Goal: Information Seeking & Learning: Find contact information

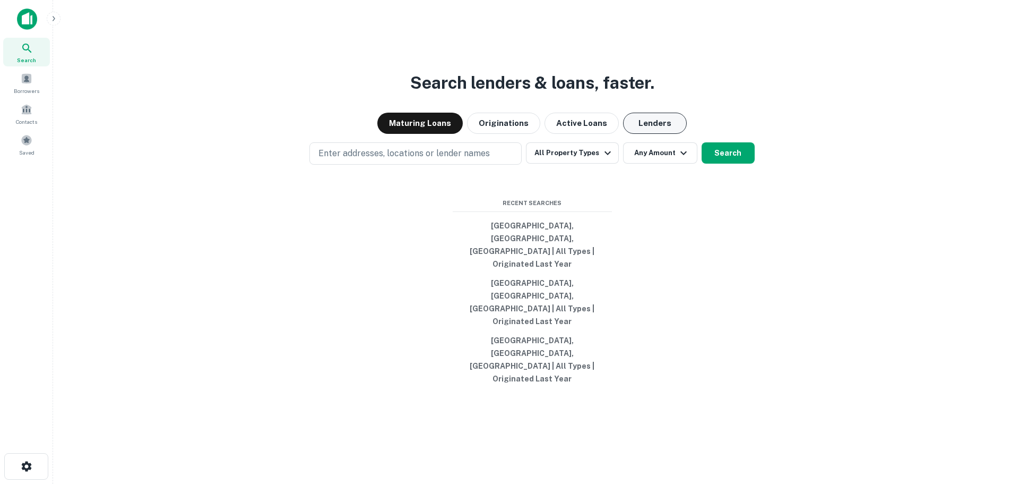
click at [666, 134] on button "Lenders" at bounding box center [655, 123] width 64 height 21
click at [706, 163] on button "Search" at bounding box center [728, 152] width 53 height 21
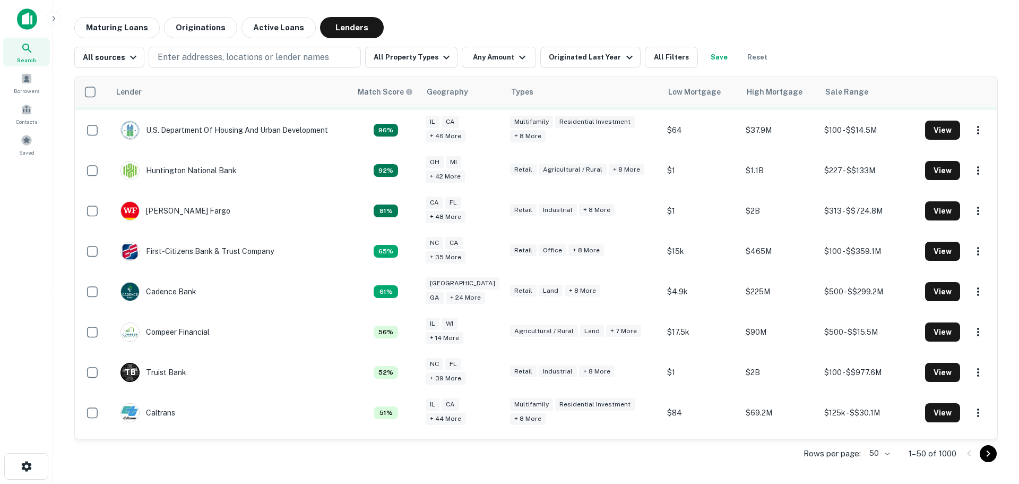
scroll to position [159, 0]
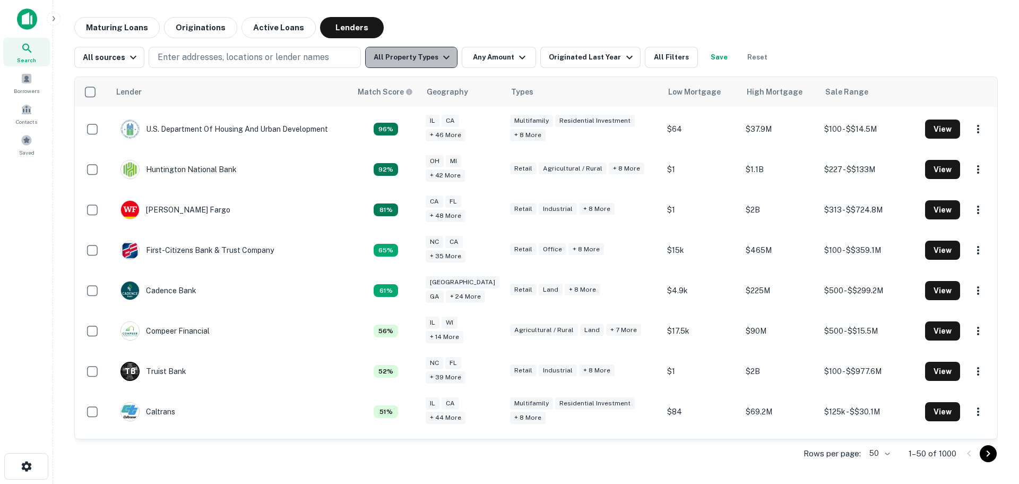
click at [428, 59] on button "All Property Types" at bounding box center [411, 57] width 92 height 21
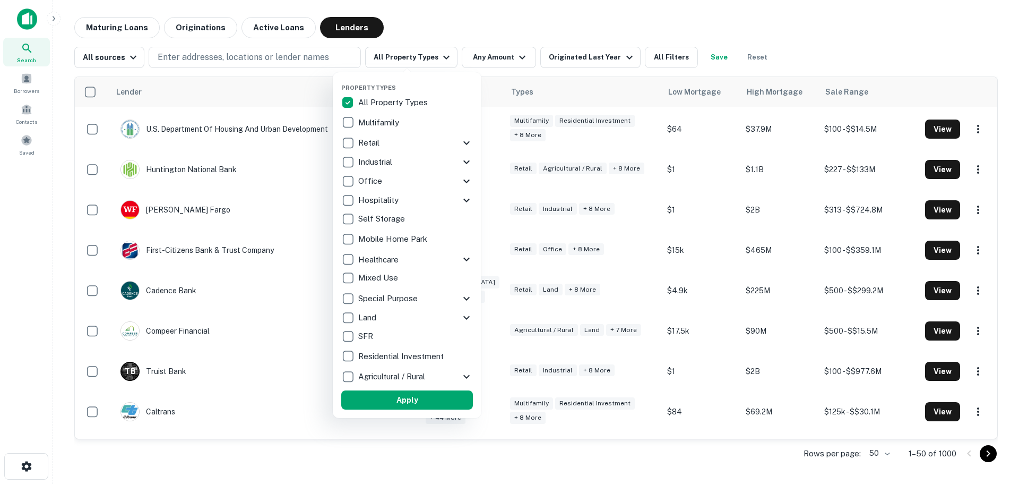
click at [466, 298] on icon at bounding box center [466, 298] width 13 height 13
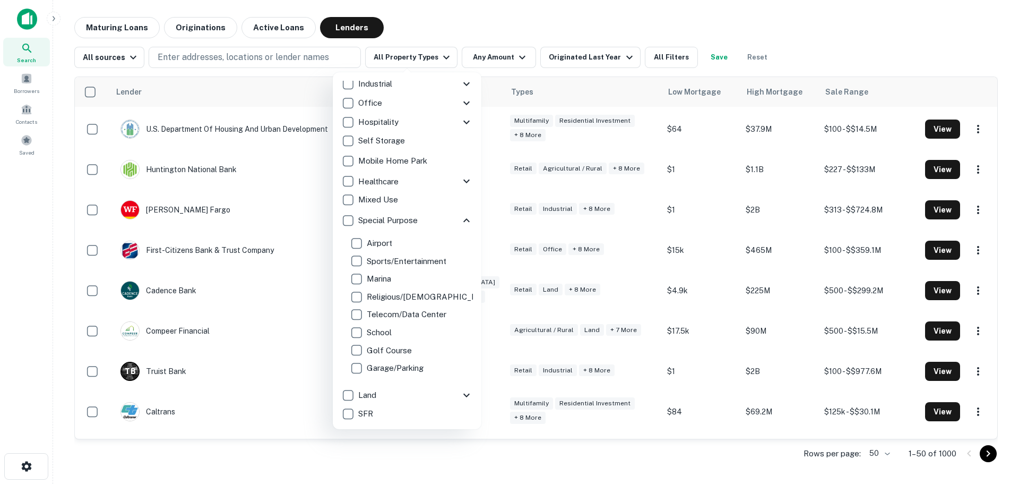
scroll to position [53, 0]
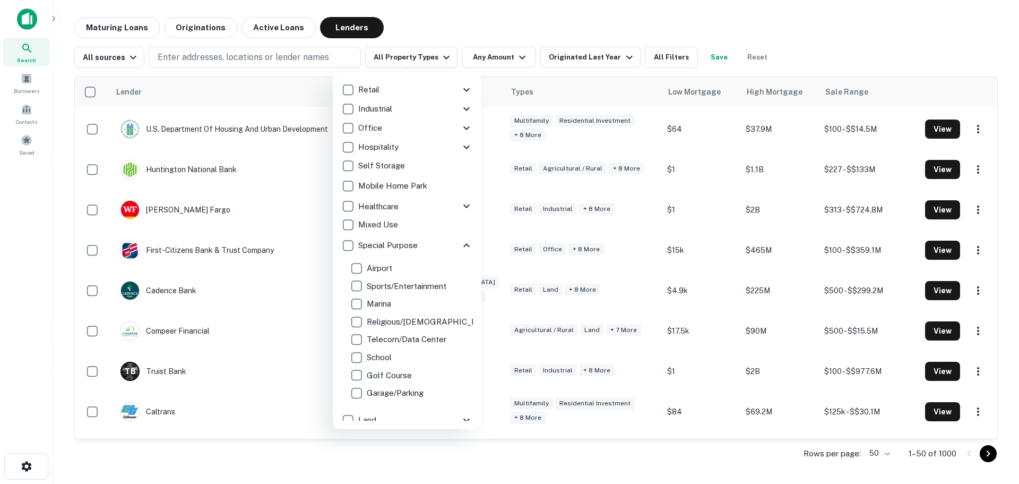
click at [461, 243] on icon at bounding box center [466, 245] width 13 height 13
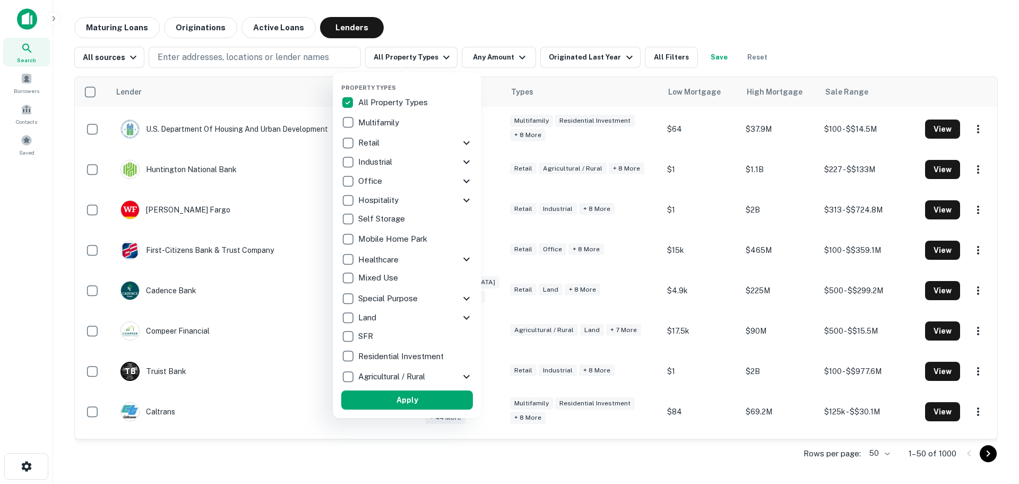
scroll to position [0, 0]
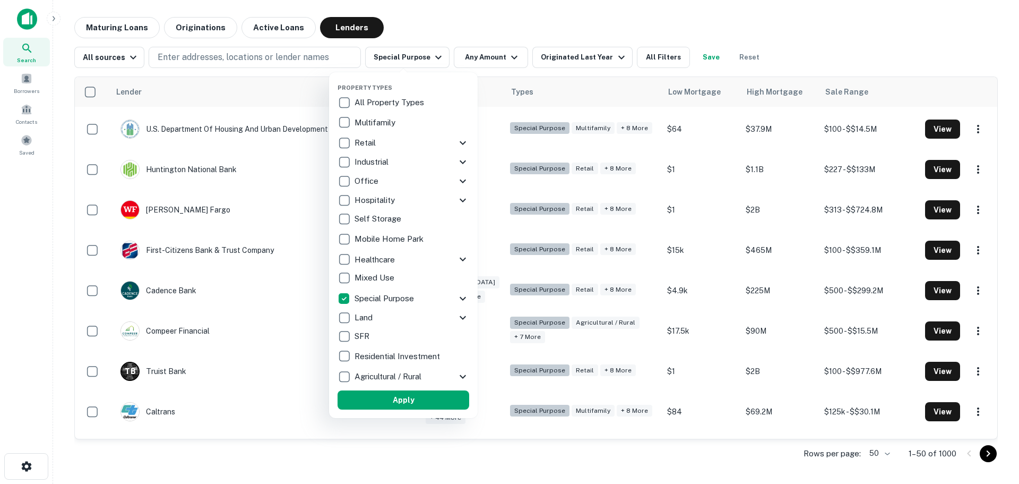
click at [461, 160] on icon at bounding box center [462, 162] width 13 height 13
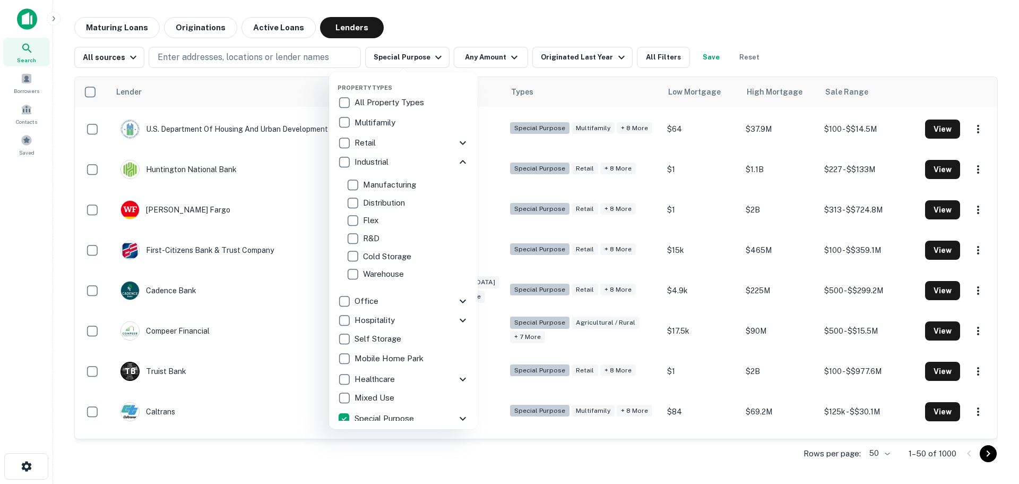
click at [460, 161] on icon at bounding box center [463, 162] width 6 height 4
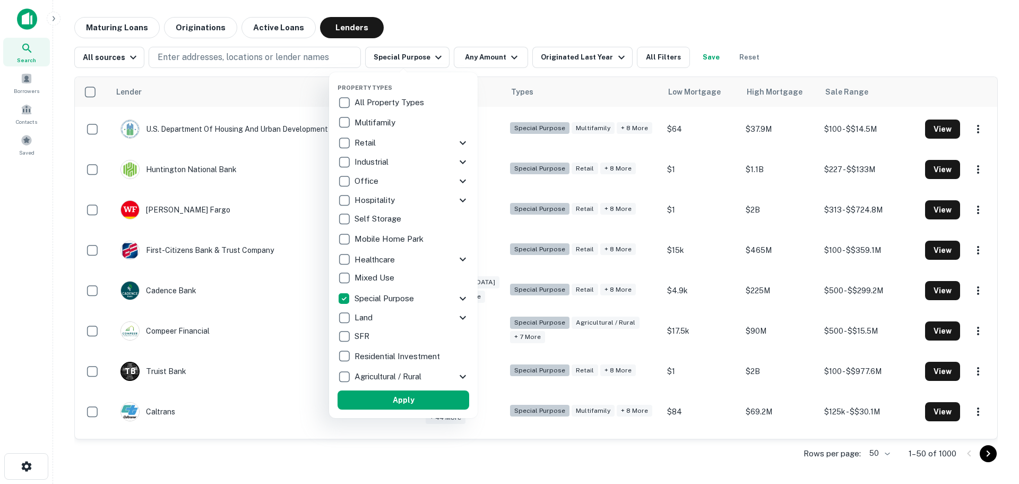
click at [464, 140] on icon at bounding box center [462, 142] width 13 height 13
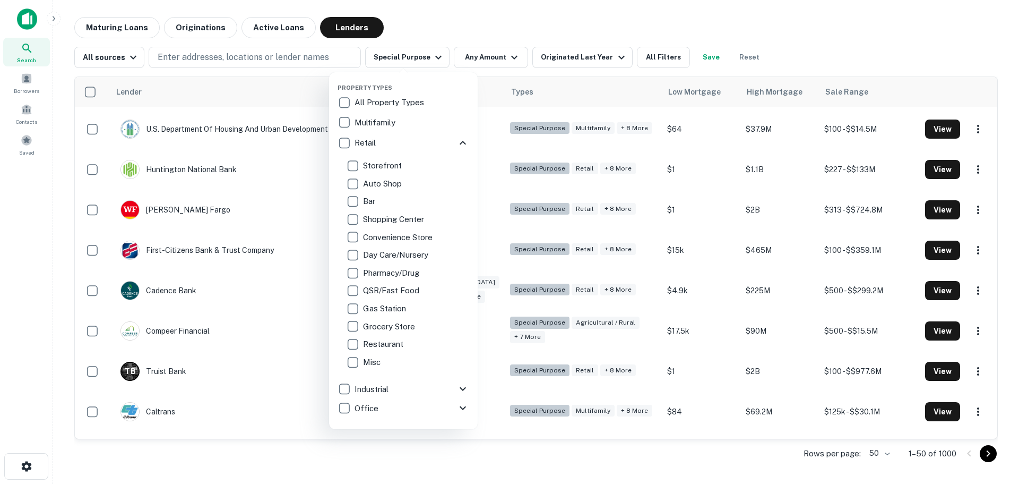
click at [382, 254] on p "Day Care/Nursery" at bounding box center [396, 254] width 67 height 13
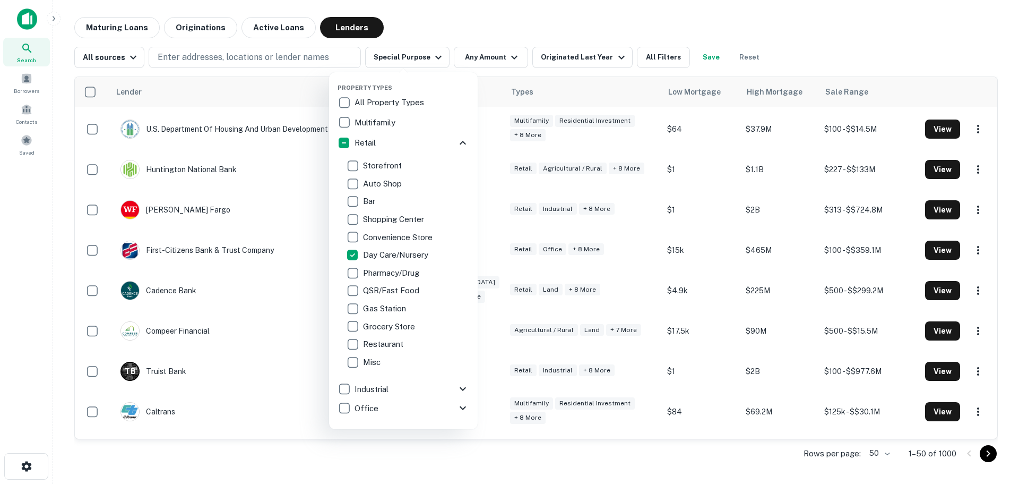
click at [456, 140] on icon at bounding box center [462, 142] width 13 height 13
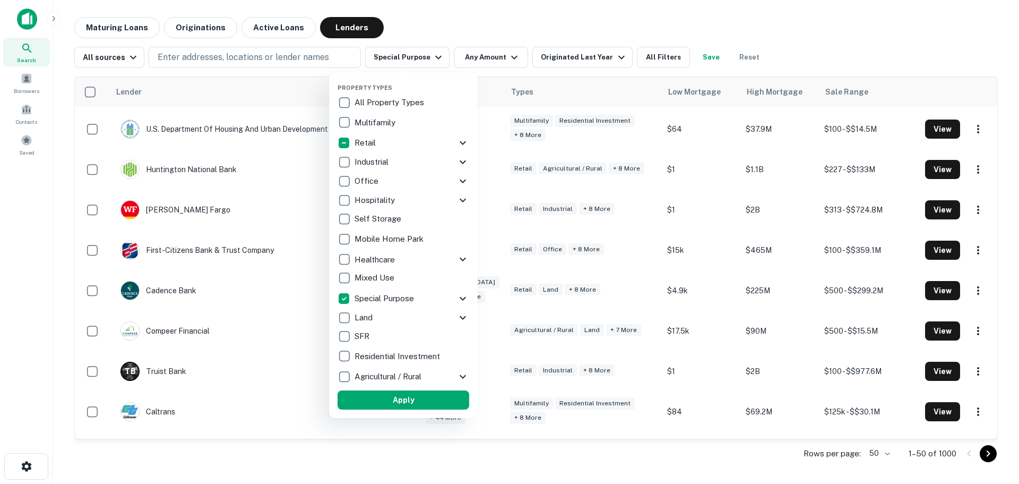
click at [399, 299] on p "Special Purpose" at bounding box center [386, 298] width 62 height 13
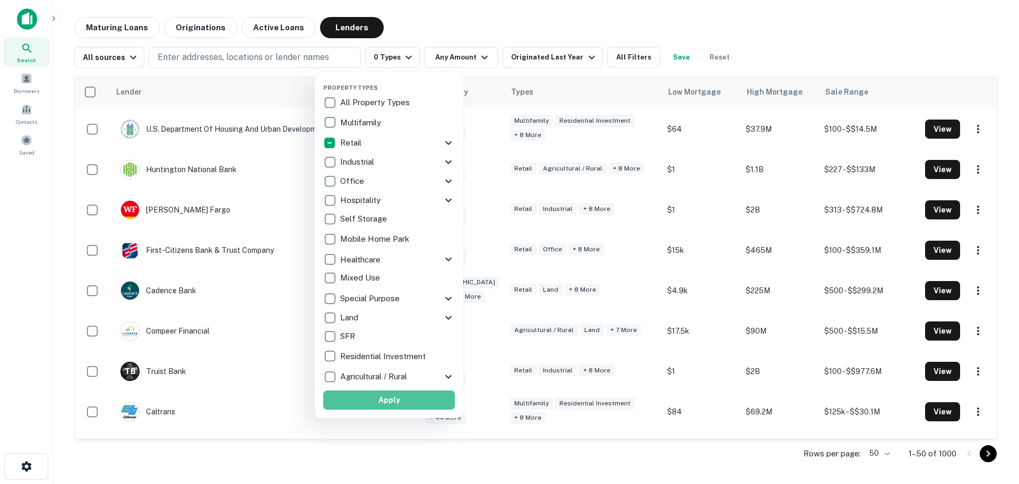
click at [365, 406] on button "Apply" at bounding box center [389, 399] width 132 height 19
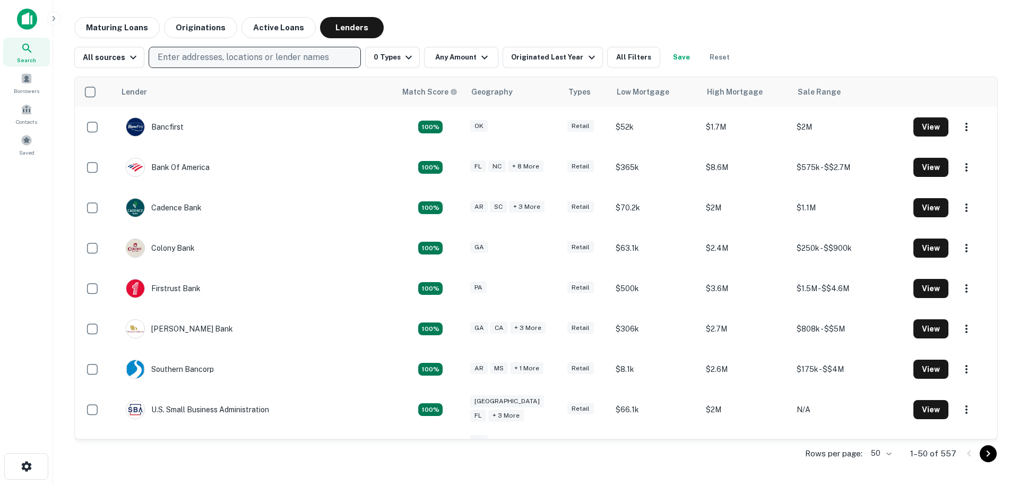
click at [195, 57] on p "Enter addresses, locations or lender names" at bounding box center [243, 57] width 171 height 13
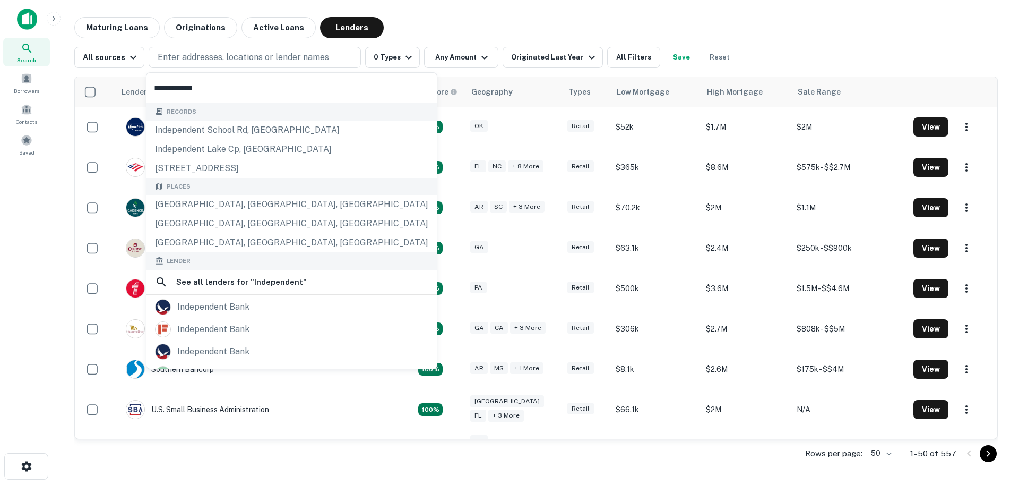
type input "**********"
click at [201, 311] on div "independent bank" at bounding box center [213, 307] width 72 height 16
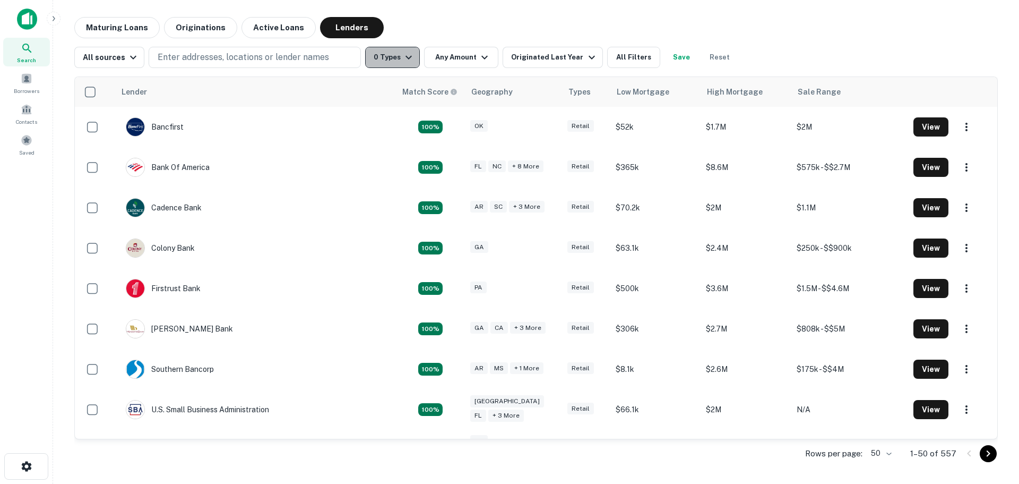
click at [393, 63] on button "0 Types" at bounding box center [392, 57] width 55 height 21
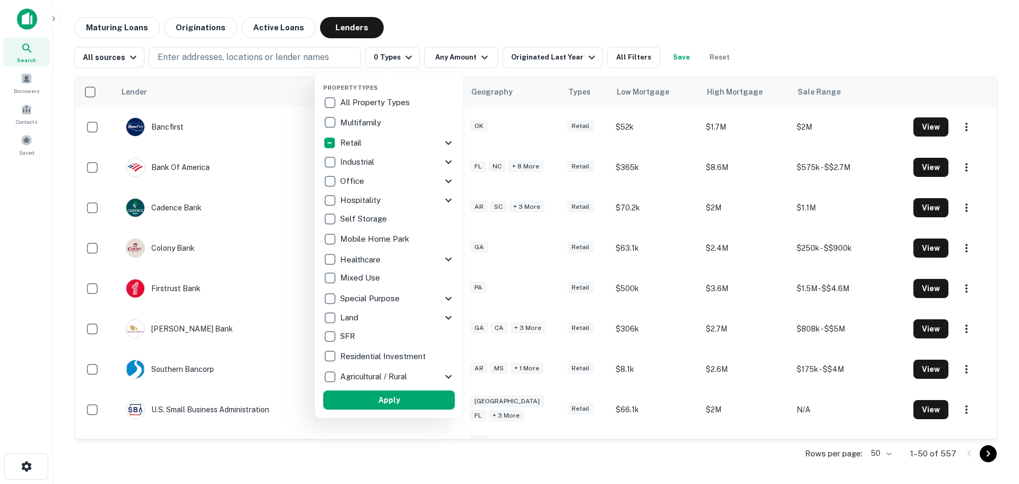
click at [447, 135] on div "Retail" at bounding box center [389, 142] width 132 height 19
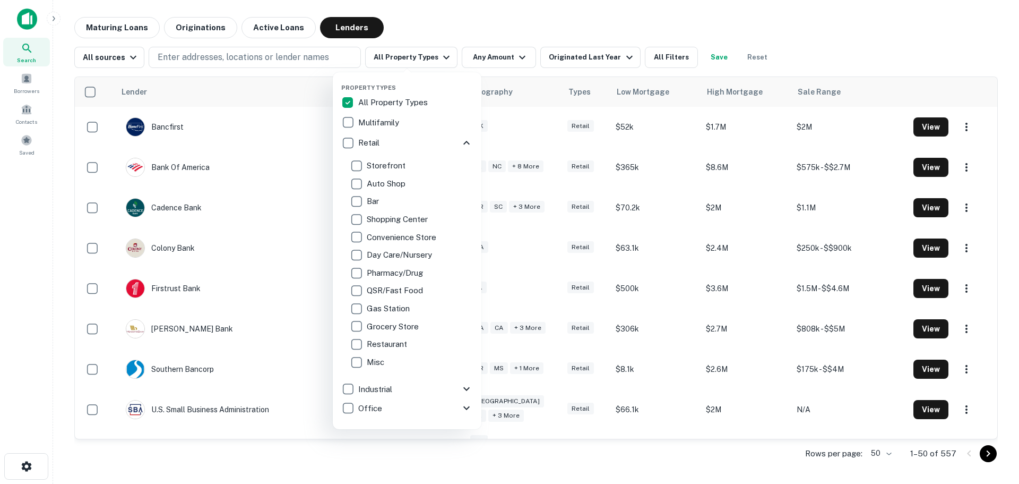
click at [460, 144] on icon at bounding box center [466, 142] width 13 height 13
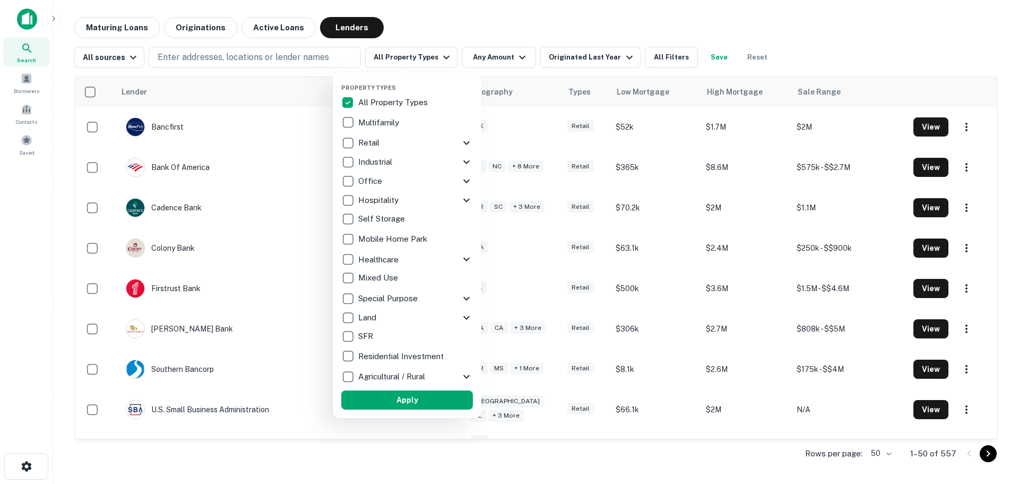
click at [467, 376] on icon at bounding box center [466, 376] width 13 height 13
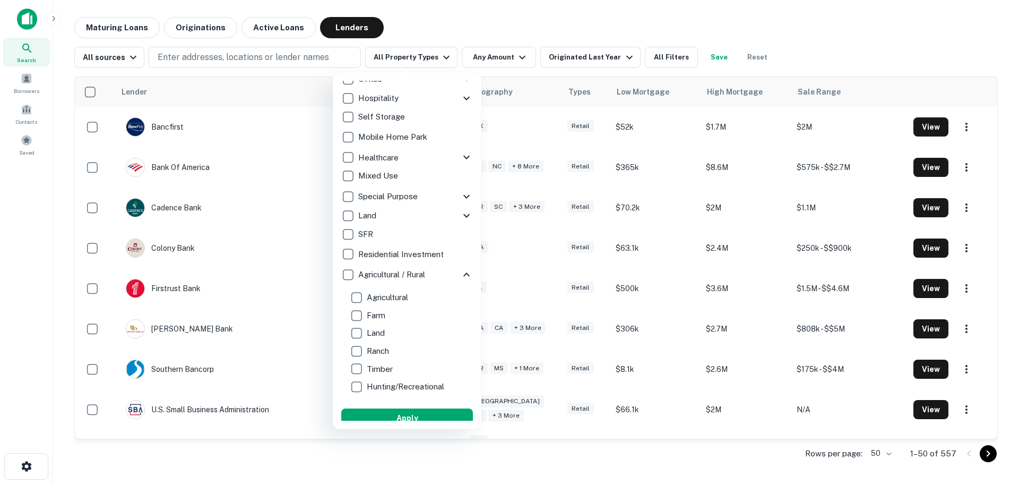
scroll to position [106, 0]
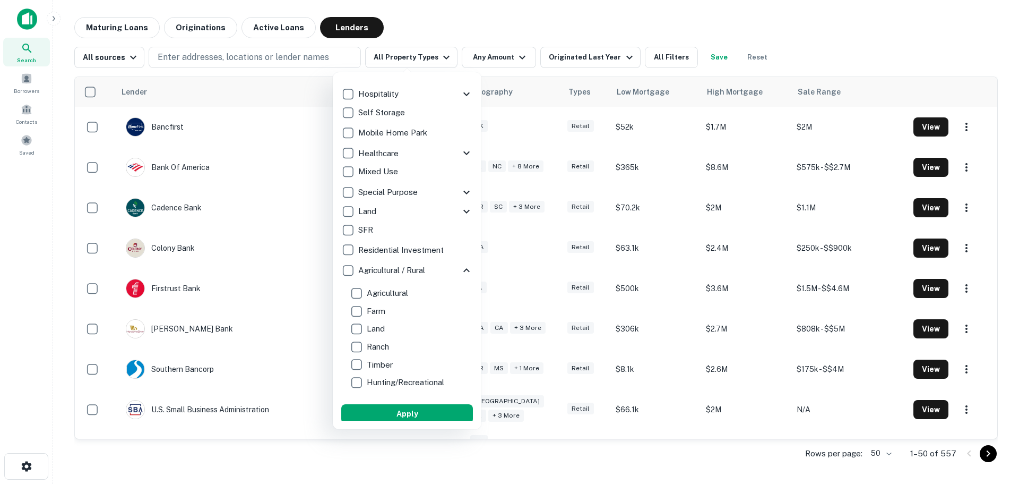
click at [460, 269] on icon at bounding box center [466, 270] width 13 height 13
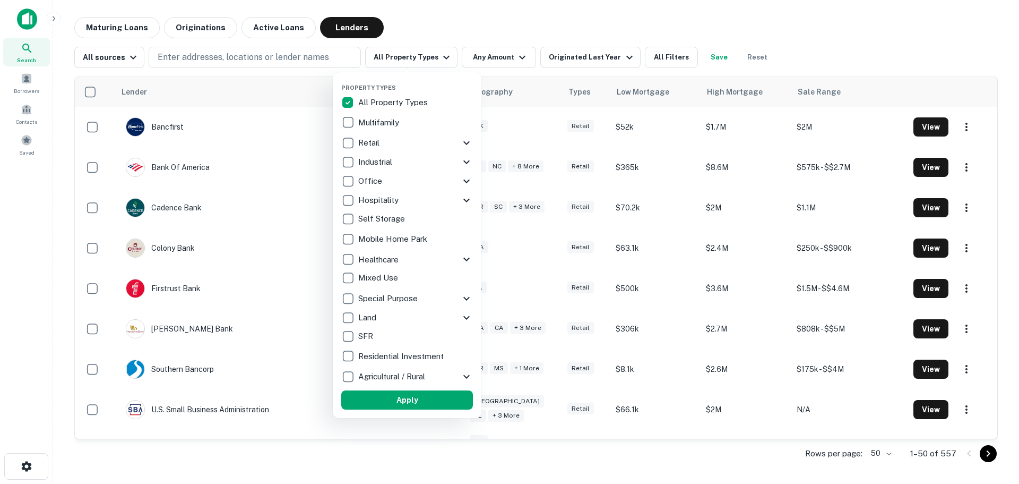
scroll to position [0, 0]
click at [462, 297] on icon at bounding box center [466, 298] width 13 height 13
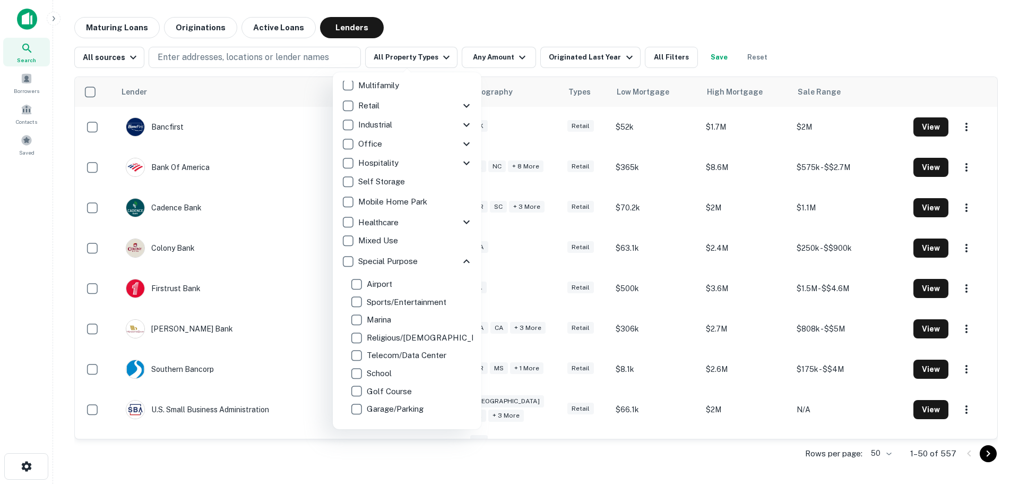
scroll to position [53, 0]
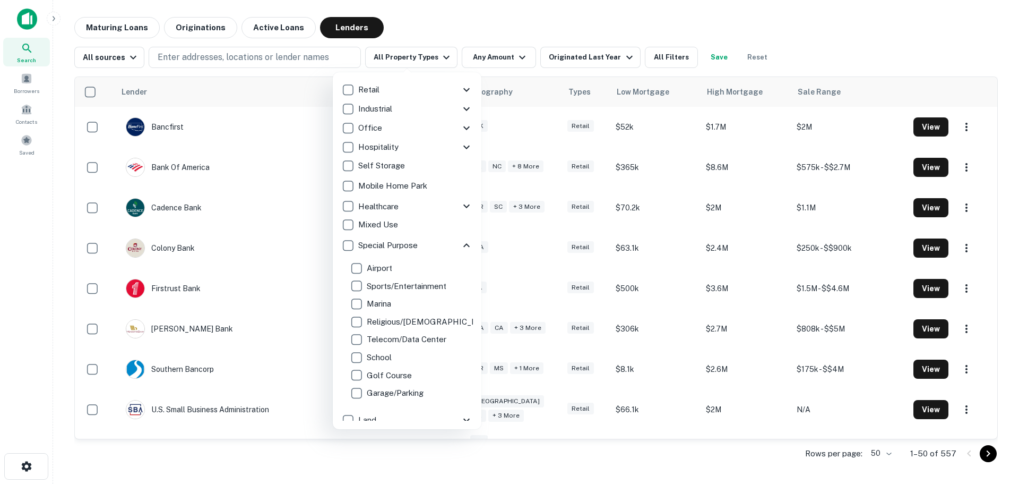
click at [460, 242] on icon at bounding box center [466, 245] width 13 height 13
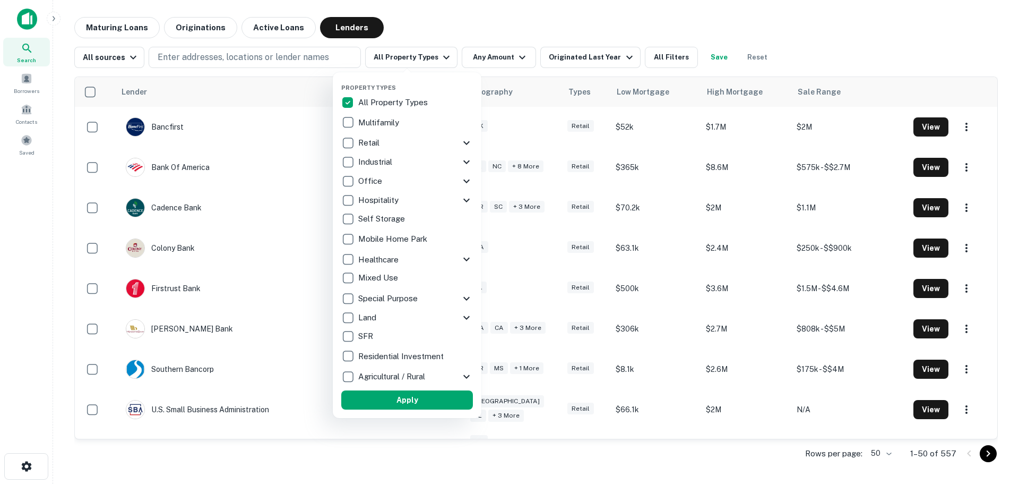
scroll to position [0, 0]
drag, startPoint x: 502, startPoint y: 50, endPoint x: 594, endPoint y: 51, distance: 91.8
click at [500, 51] on div at bounding box center [509, 242] width 1019 height 484
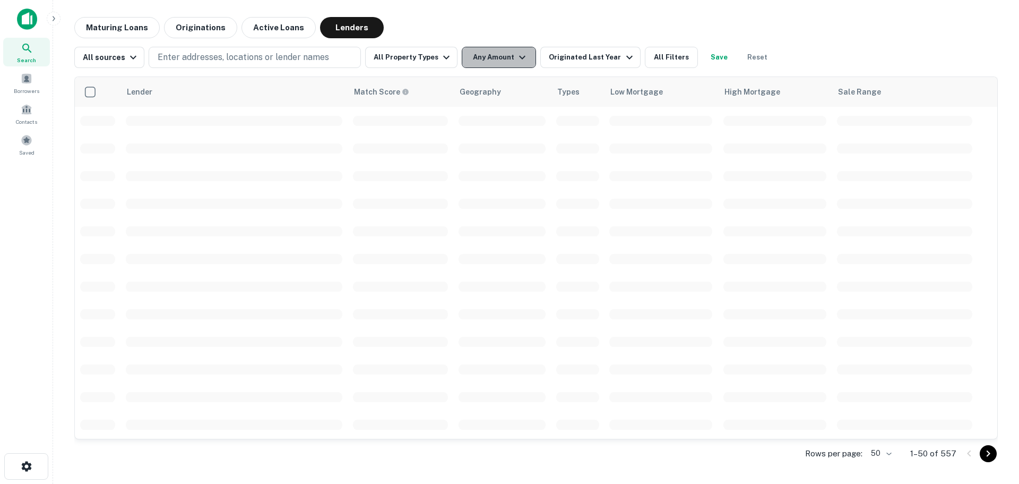
click at [499, 62] on button "Any Amount" at bounding box center [499, 57] width 74 height 21
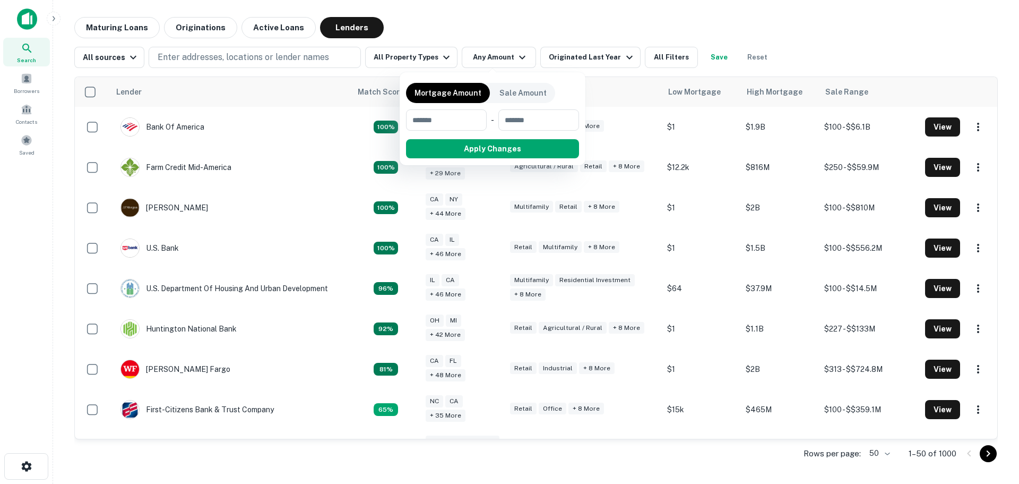
drag, startPoint x: 670, startPoint y: 59, endPoint x: 659, endPoint y: 63, distance: 11.7
click at [668, 61] on div at bounding box center [509, 242] width 1019 height 484
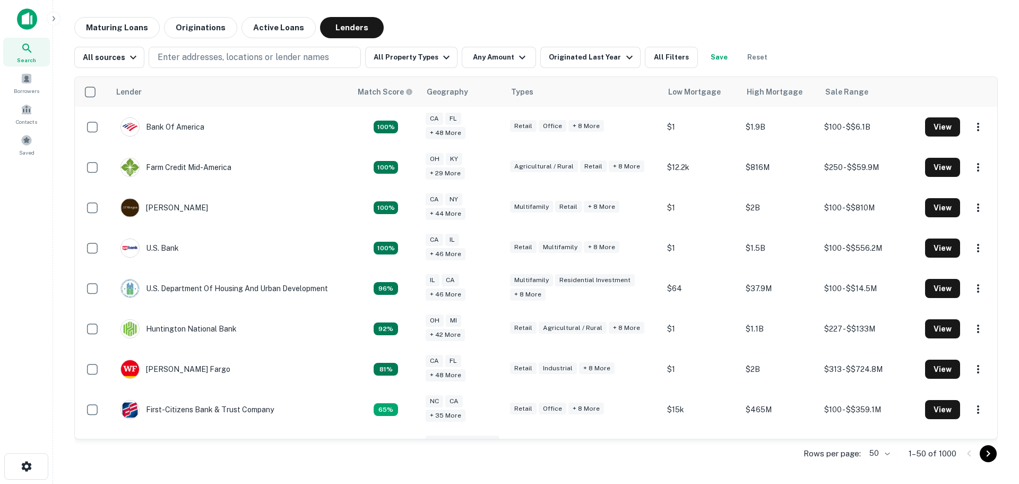
click at [659, 63] on button "All Filters" at bounding box center [671, 57] width 53 height 21
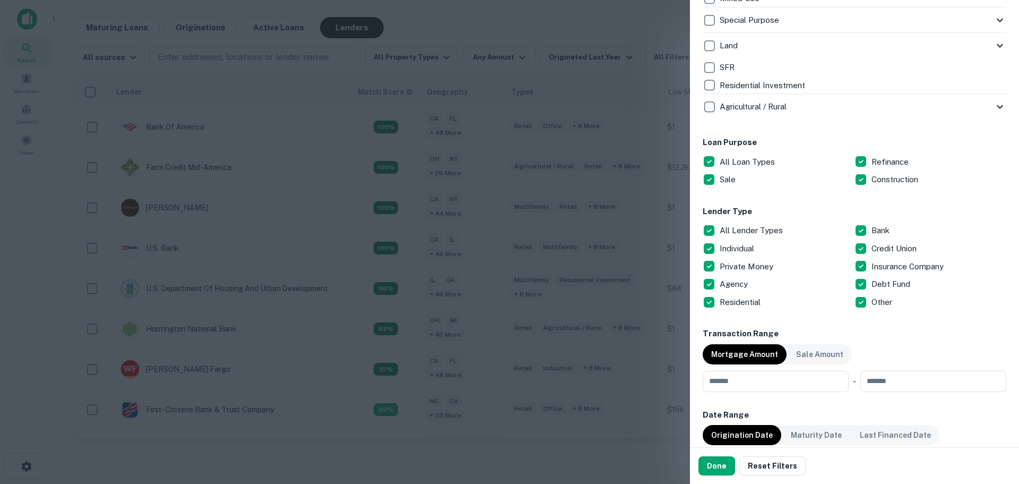
scroll to position [478, 0]
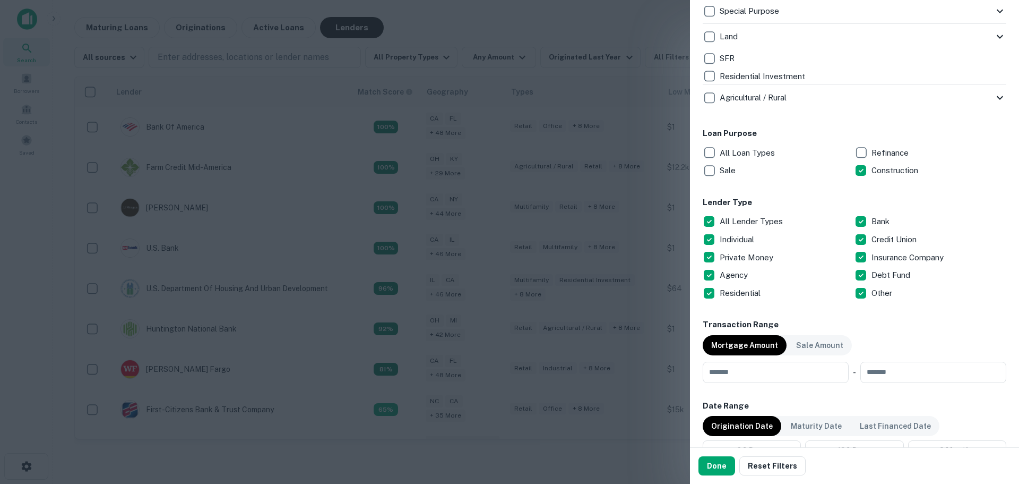
click at [748, 255] on p "Private Money" at bounding box center [748, 257] width 56 height 13
drag, startPoint x: 874, startPoint y: 260, endPoint x: 869, endPoint y: 262, distance: 5.5
click at [872, 262] on p "Insurance Company" at bounding box center [909, 257] width 74 height 13
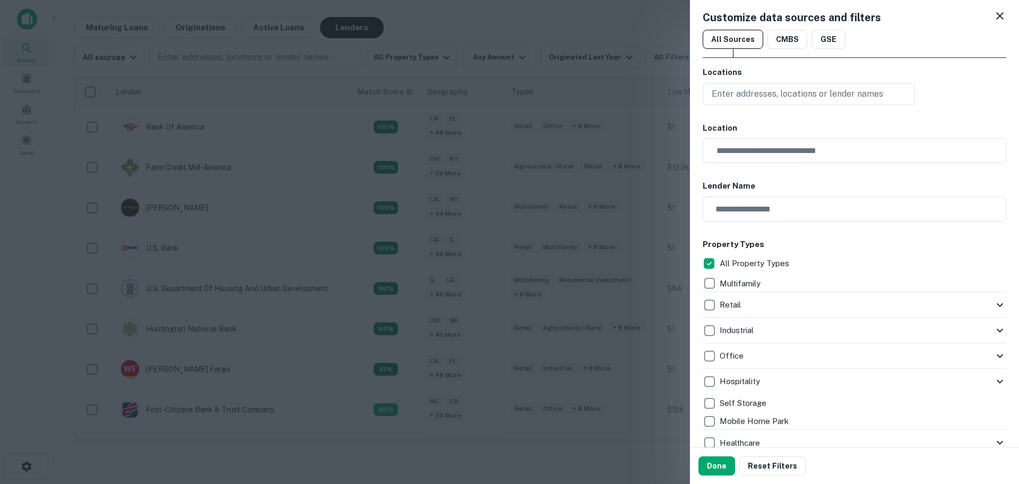
scroll to position [0, 0]
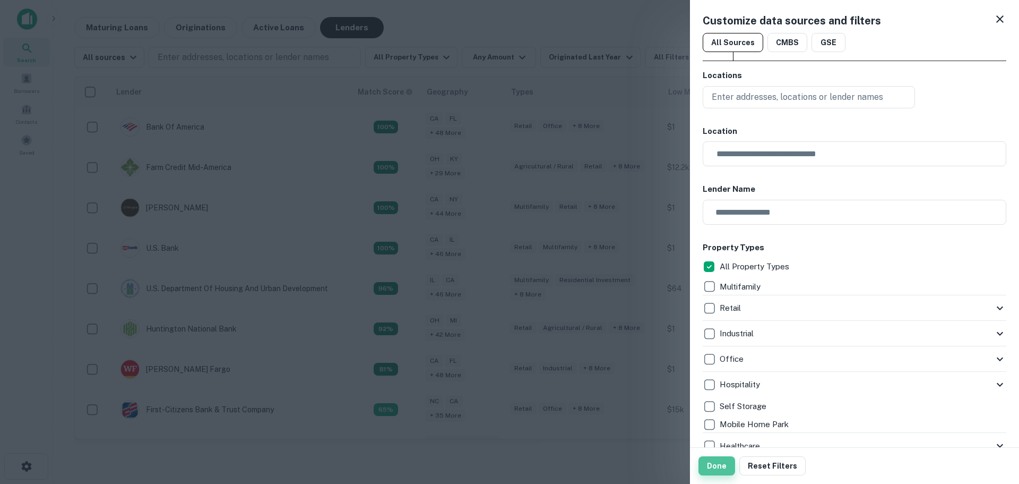
click at [701, 464] on button "Done" at bounding box center [716, 465] width 37 height 19
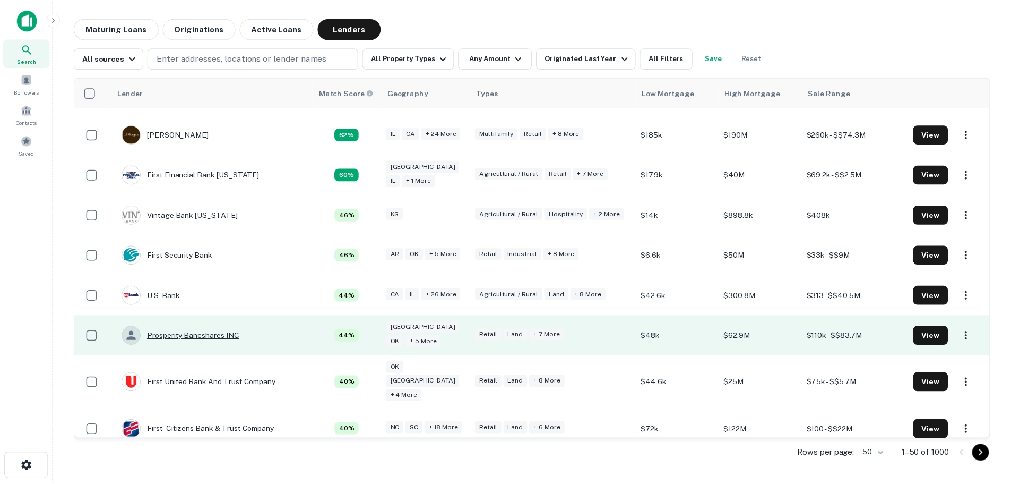
scroll to position [106, 0]
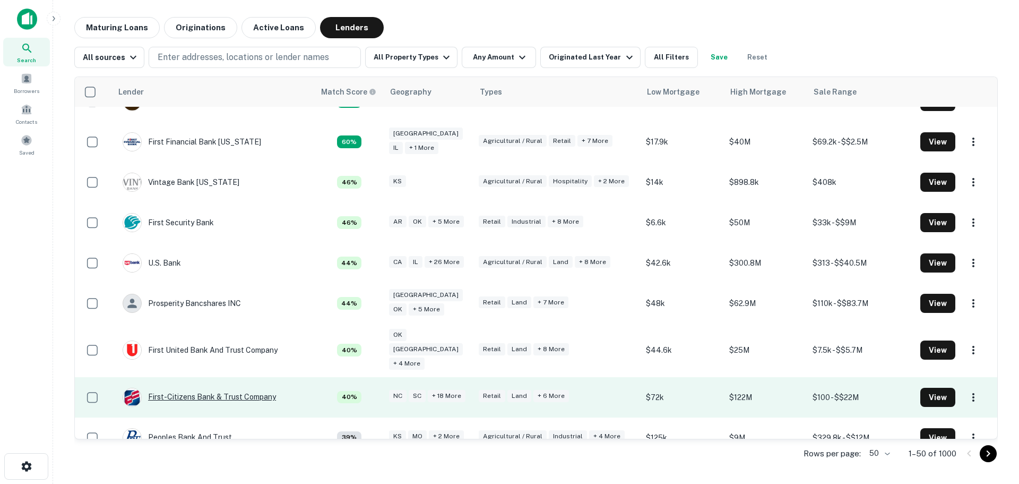
click at [166, 387] on div "First-citizens Bank & Trust Company" at bounding box center [199, 396] width 153 height 19
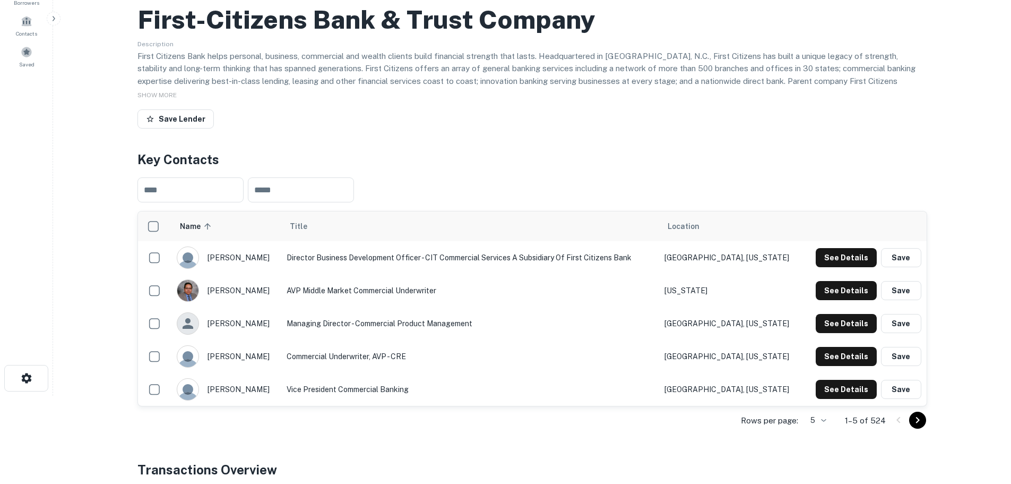
scroll to position [106, 0]
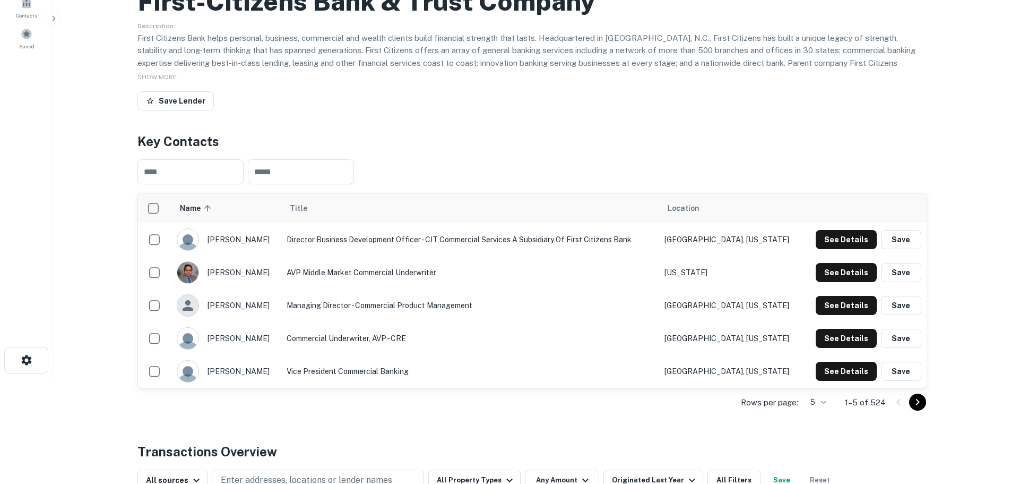
click at [917, 403] on icon "Go to next page" at bounding box center [918, 402] width 4 height 6
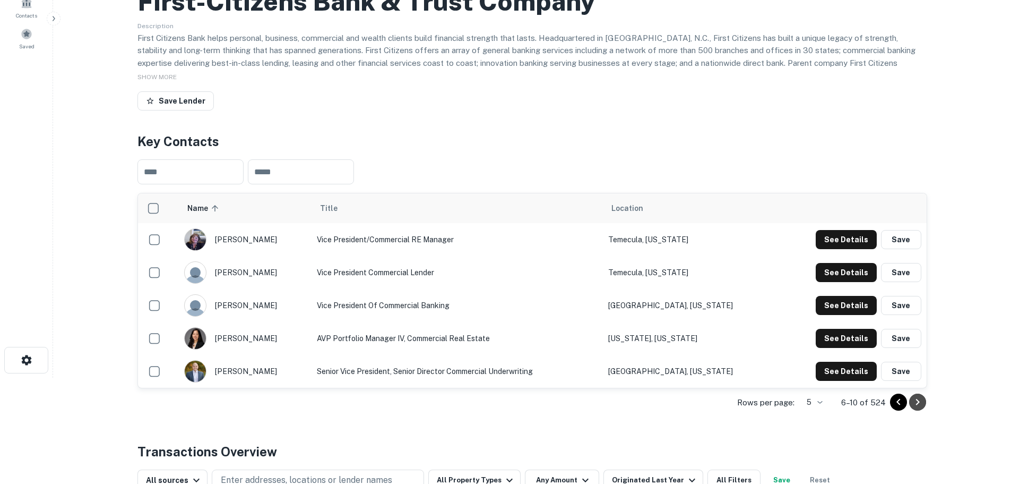
click at [915, 400] on icon "Go to next page" at bounding box center [917, 401] width 13 height 13
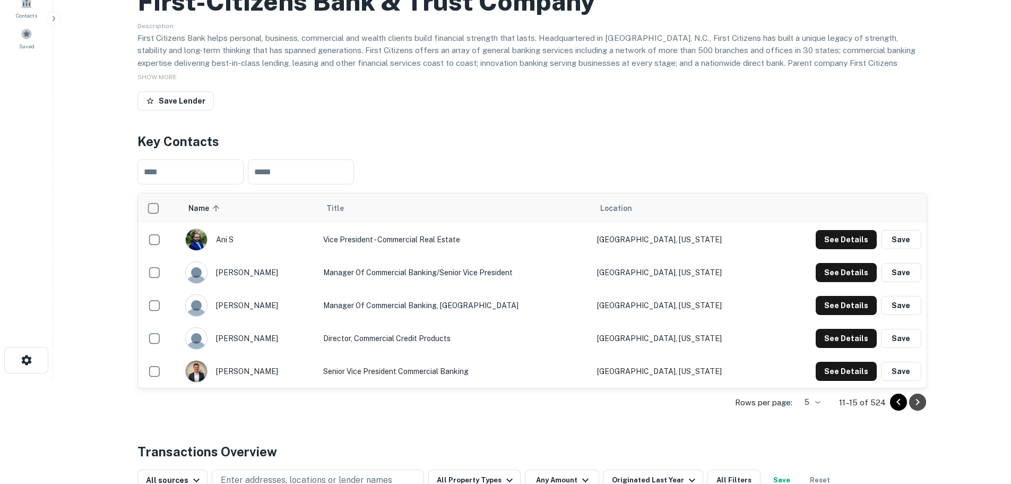
click at [915, 398] on icon "Go to next page" at bounding box center [917, 401] width 13 height 13
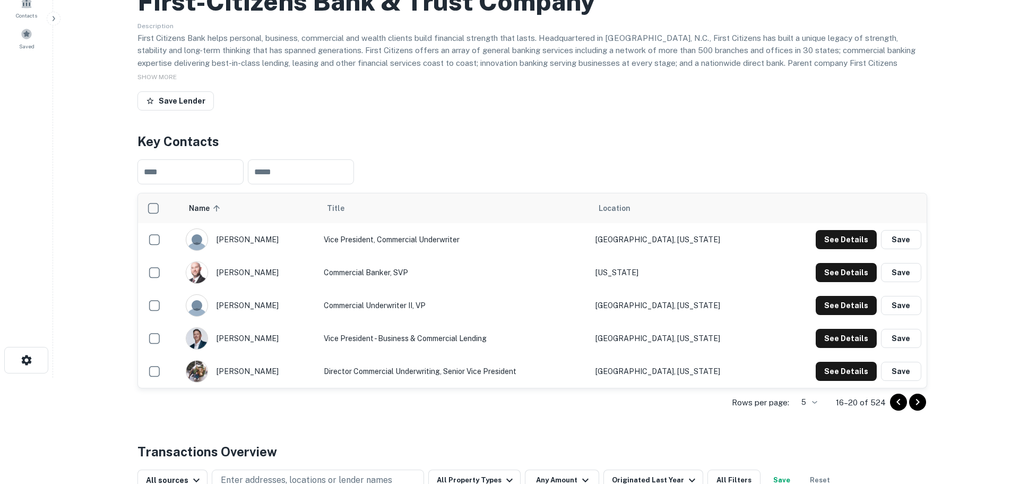
click at [895, 402] on icon "Go to previous page" at bounding box center [898, 401] width 13 height 13
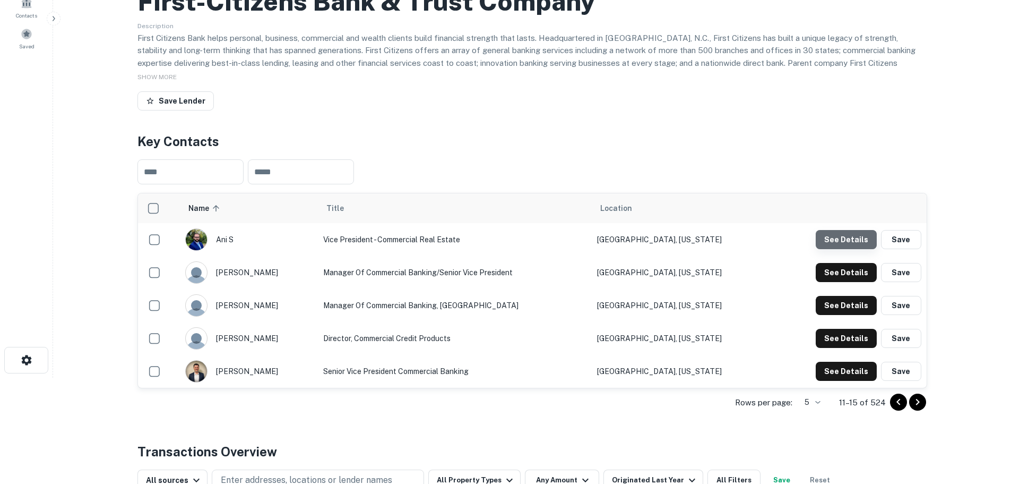
click at [868, 239] on button "See Details" at bounding box center [846, 239] width 61 height 19
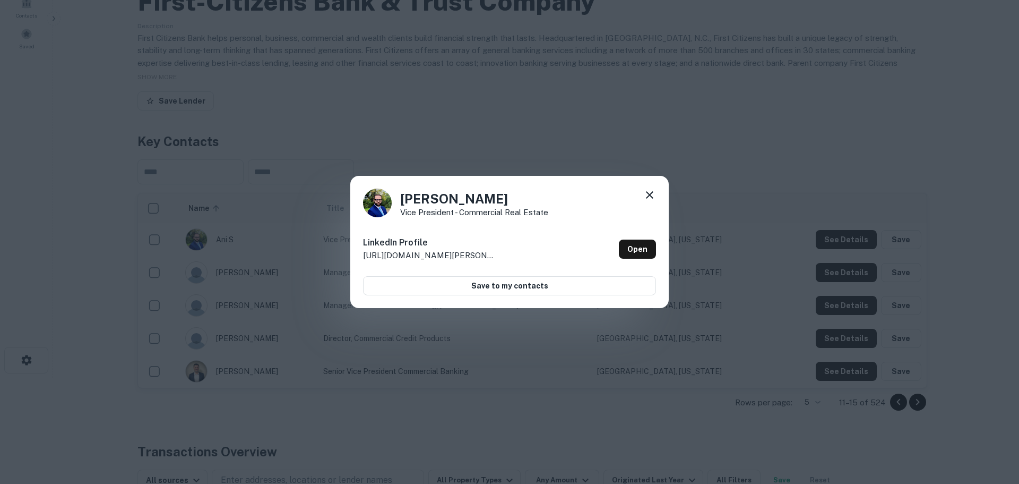
click at [649, 192] on icon at bounding box center [649, 194] width 13 height 13
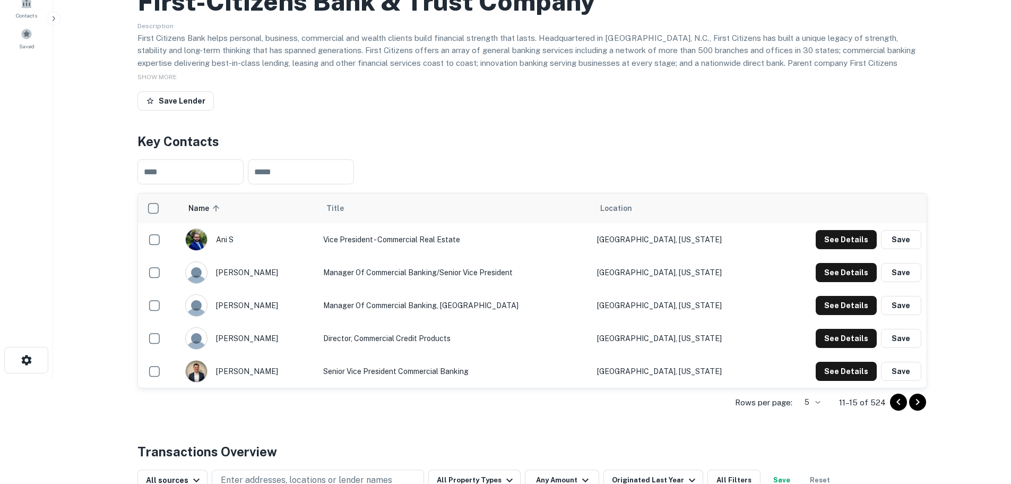
click at [914, 403] on icon "Go to next page" at bounding box center [917, 401] width 13 height 13
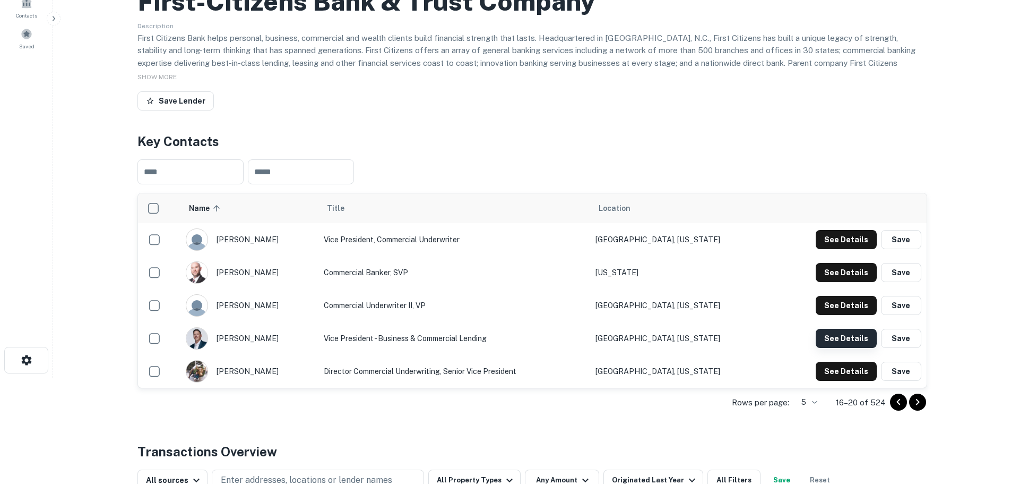
click at [857, 332] on button "See Details" at bounding box center [846, 338] width 61 height 19
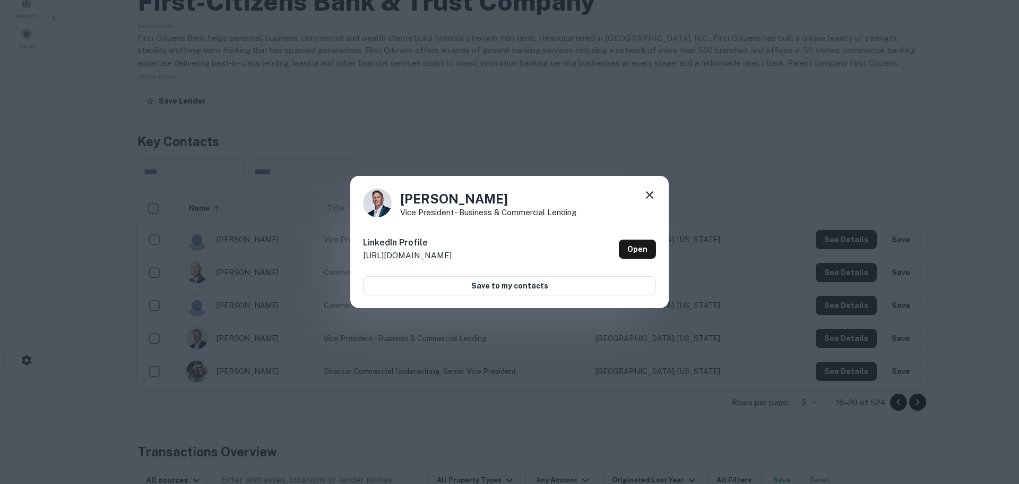
click at [652, 192] on icon at bounding box center [649, 194] width 13 height 13
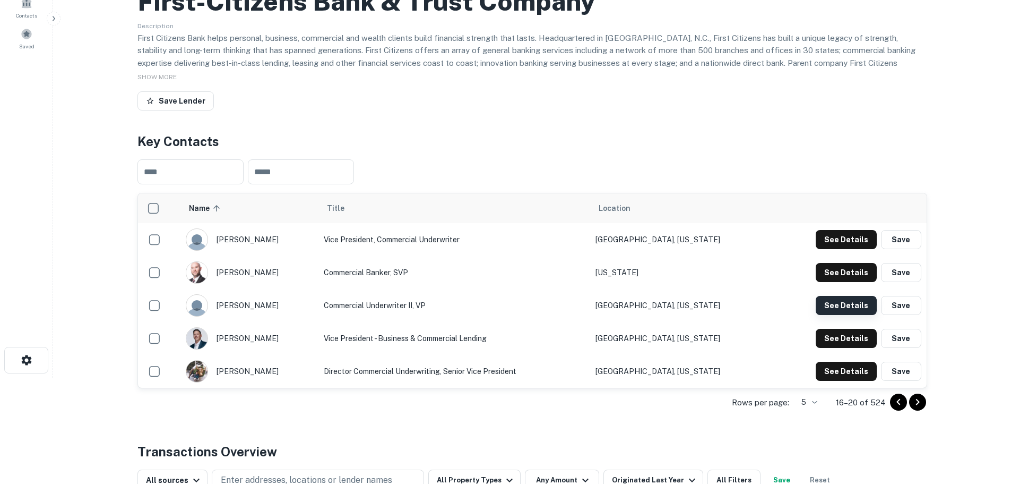
click at [828, 298] on button "See Details" at bounding box center [846, 305] width 61 height 19
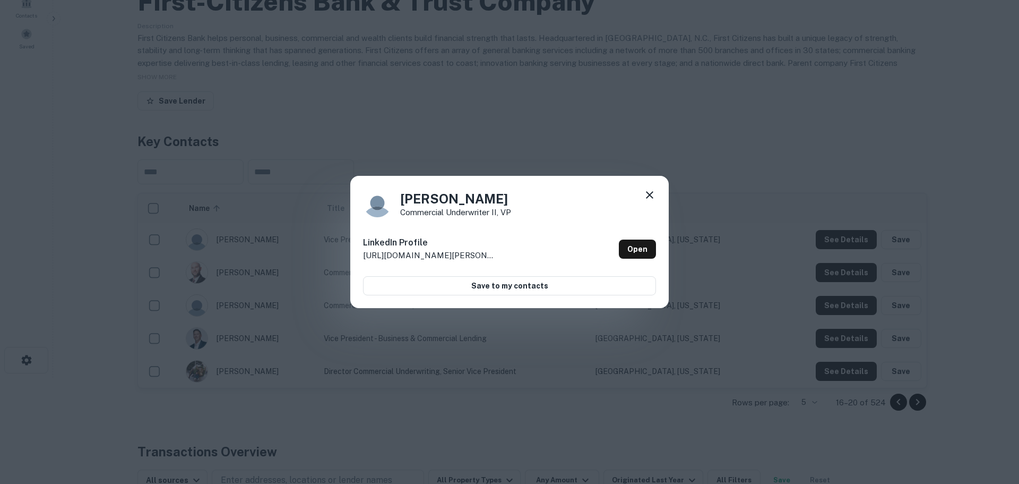
click at [651, 197] on icon at bounding box center [649, 194] width 13 height 13
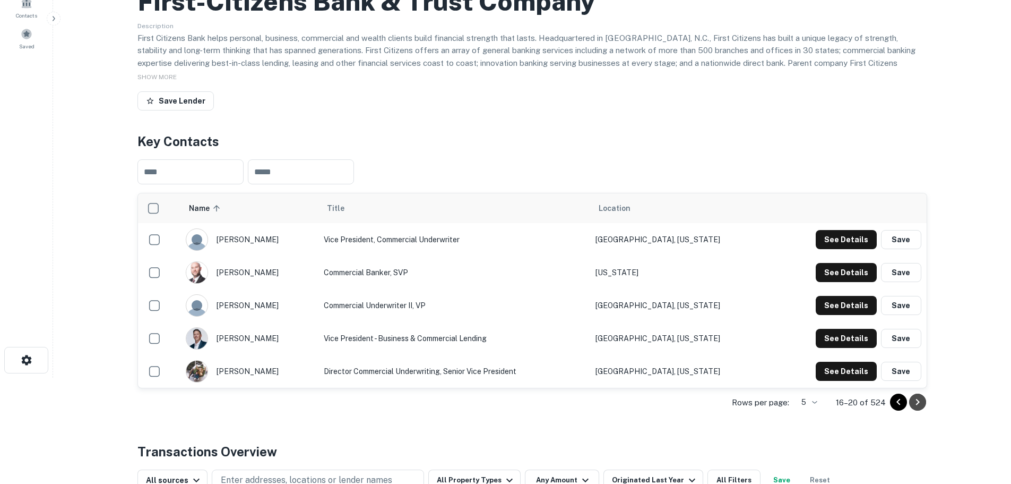
click at [916, 407] on icon "Go to next page" at bounding box center [917, 401] width 13 height 13
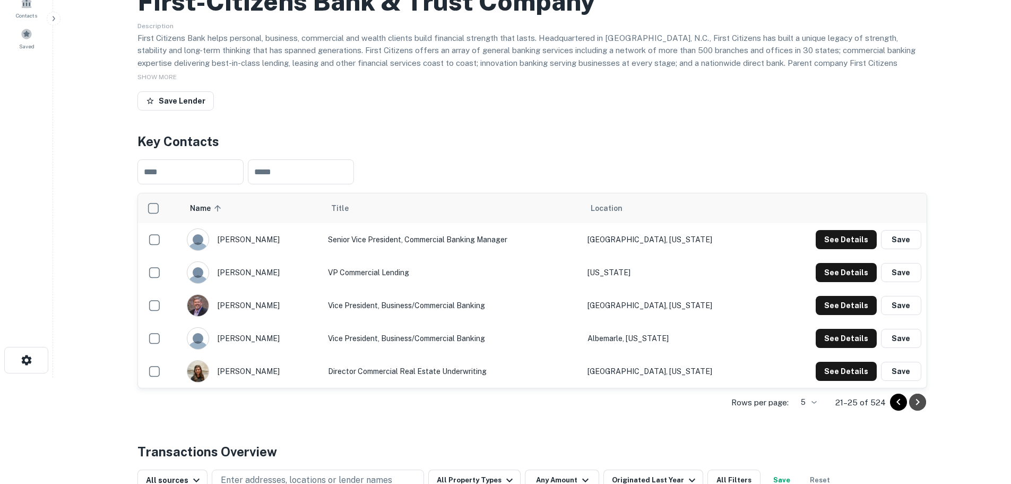
click at [916, 396] on icon "Go to next page" at bounding box center [917, 401] width 13 height 13
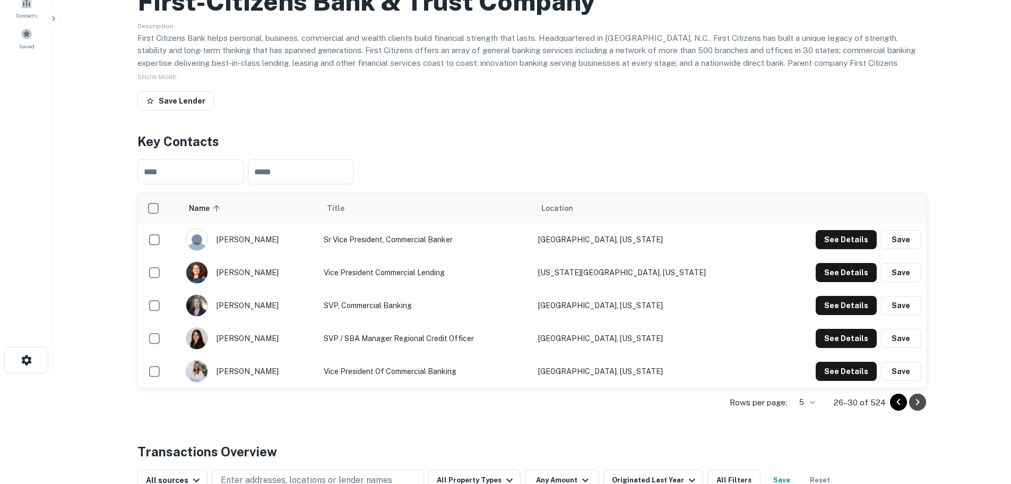
click at [921, 404] on icon "Go to next page" at bounding box center [917, 401] width 13 height 13
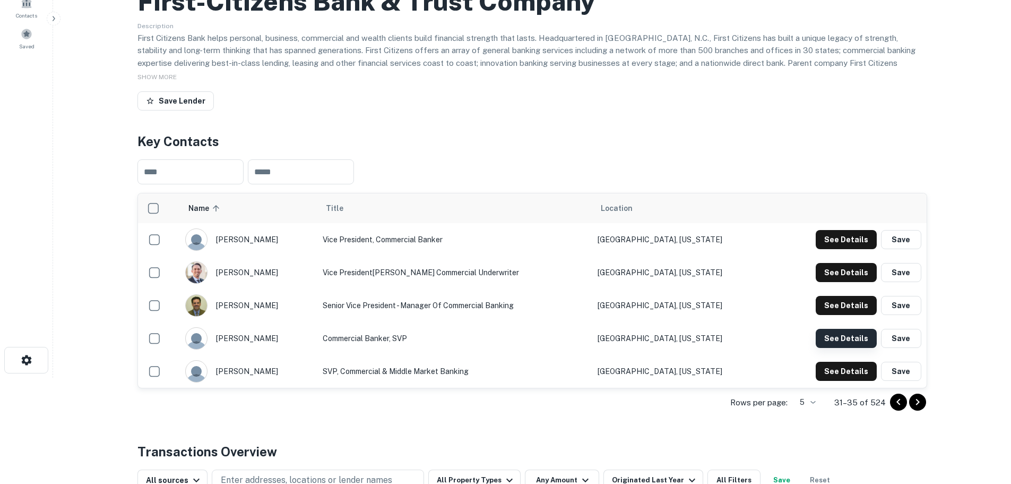
click at [867, 337] on button "See Details" at bounding box center [846, 338] width 61 height 19
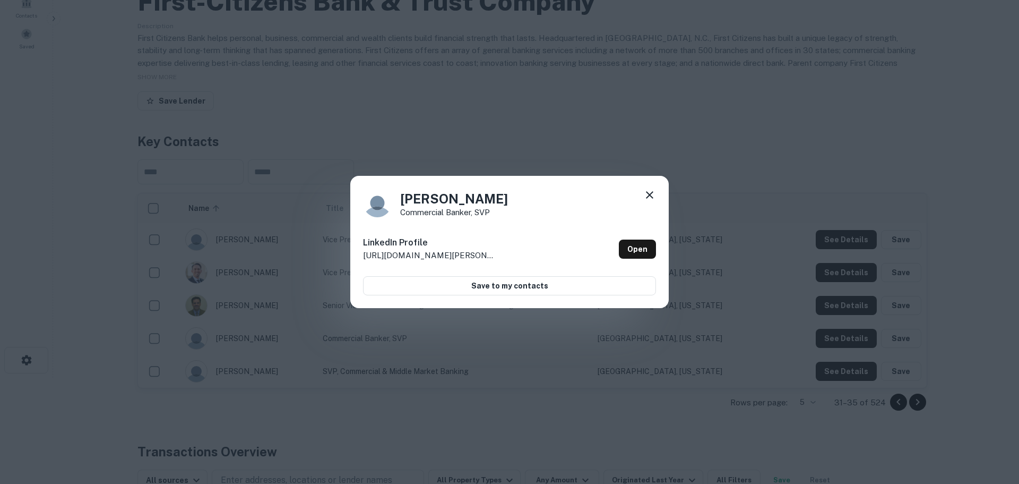
click at [652, 190] on icon at bounding box center [649, 194] width 13 height 13
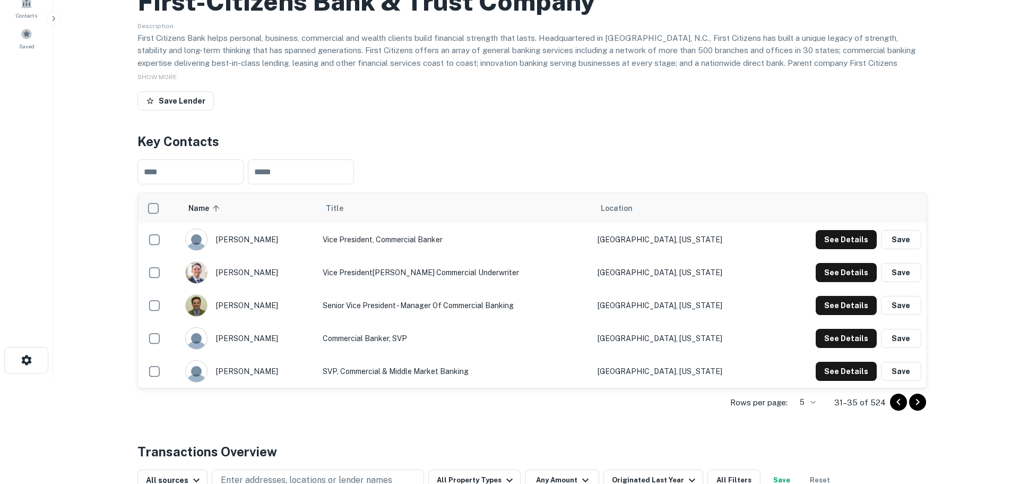
click at [924, 397] on button "Go to next page" at bounding box center [917, 401] width 17 height 17
click at [912, 402] on icon "Go to next page" at bounding box center [917, 401] width 13 height 13
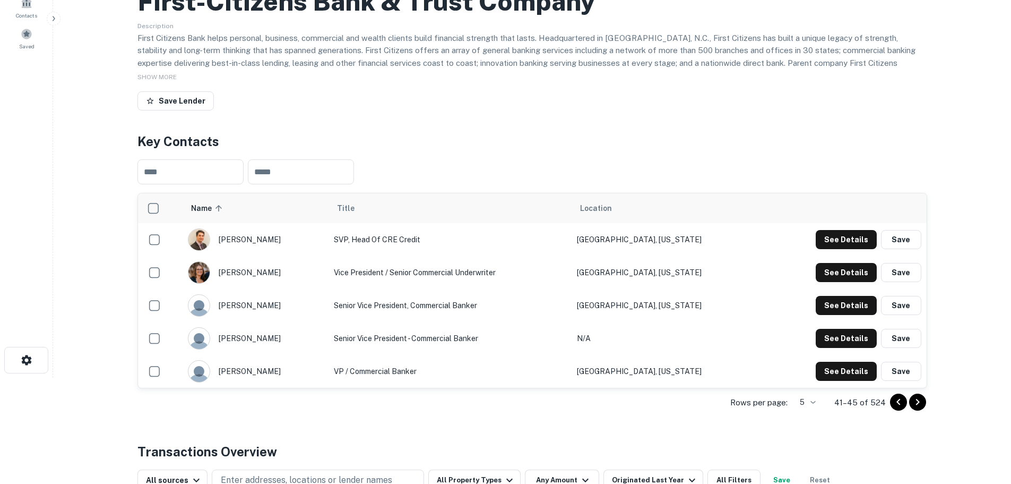
click at [913, 401] on icon "Go to next page" at bounding box center [917, 401] width 13 height 13
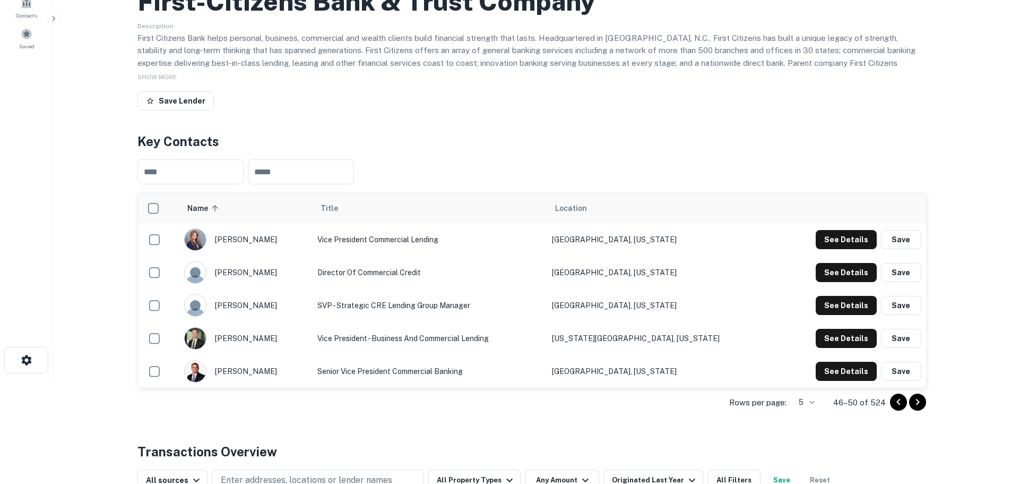
click at [913, 401] on icon "Go to next page" at bounding box center [917, 401] width 13 height 13
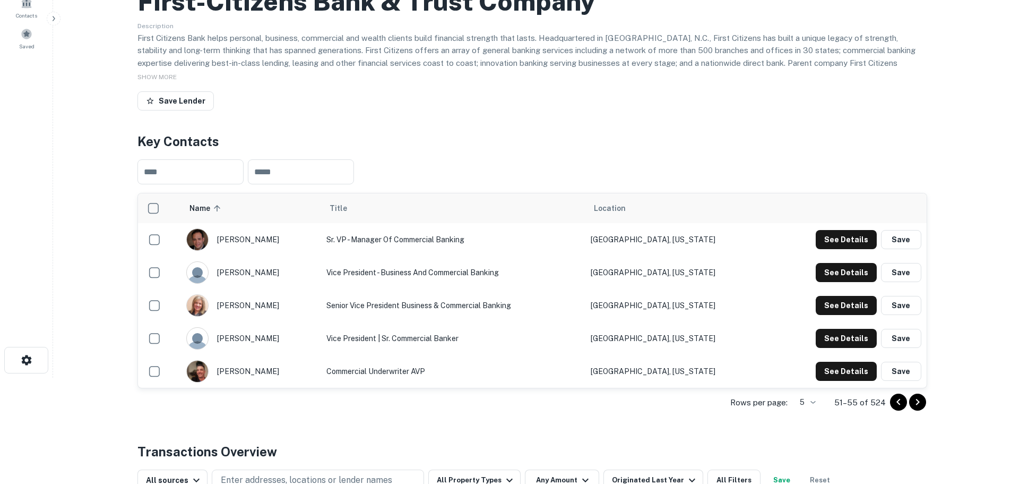
click at [920, 398] on icon "Go to next page" at bounding box center [917, 401] width 13 height 13
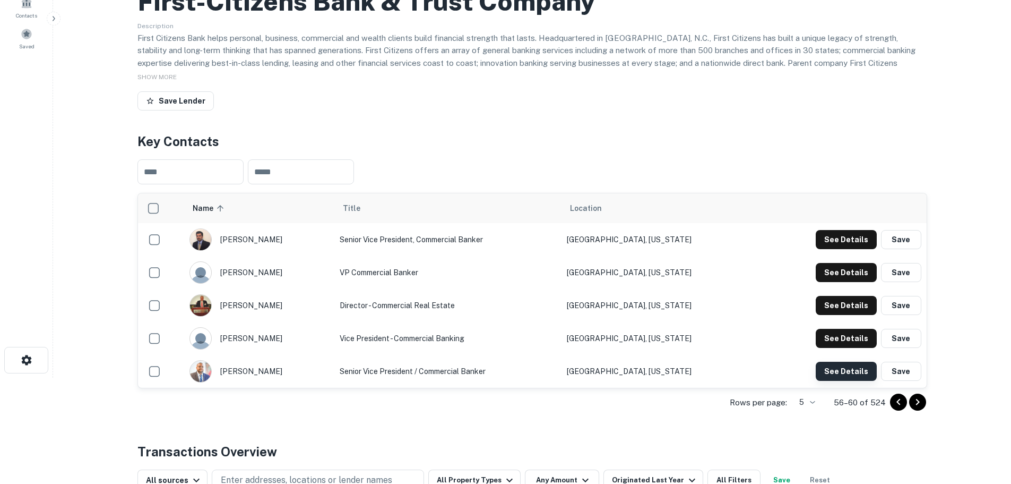
click at [855, 371] on button "See Details" at bounding box center [846, 370] width 61 height 19
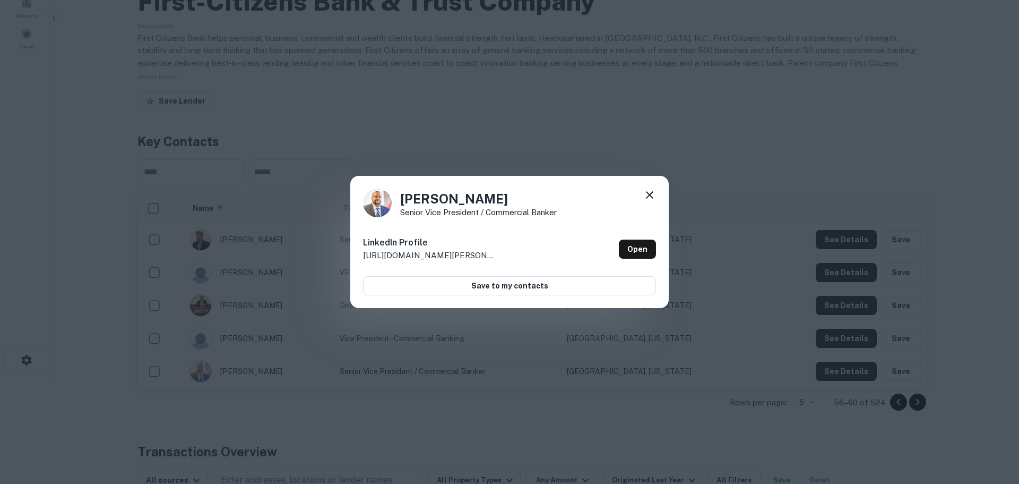
click at [637, 196] on div "[PERSON_NAME] Senior Vice President / Commercial Banker" at bounding box center [509, 202] width 293 height 29
click at [648, 195] on icon at bounding box center [649, 194] width 13 height 13
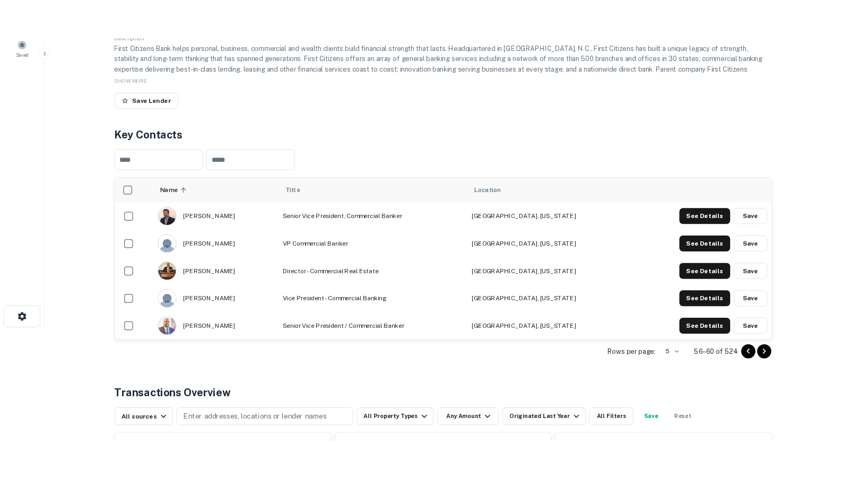
scroll to position [0, 0]
